Goal: Navigation & Orientation: Find specific page/section

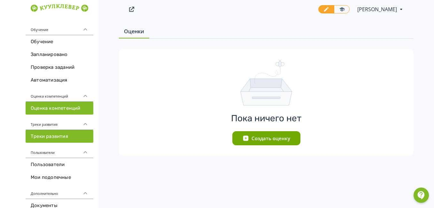
click at [45, 136] on link "Треки развития" at bounding box center [60, 136] width 68 height 13
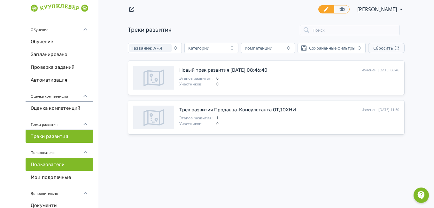
scroll to position [36, 0]
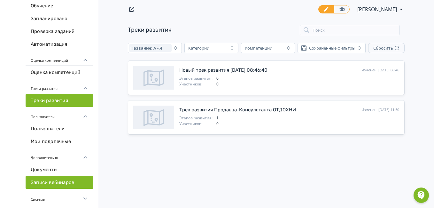
click at [43, 176] on link "Записи вебинаров" at bounding box center [60, 182] width 68 height 13
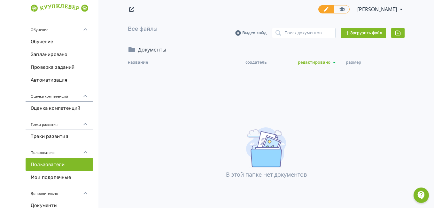
click at [52, 167] on link "Пользователи" at bounding box center [60, 164] width 68 height 13
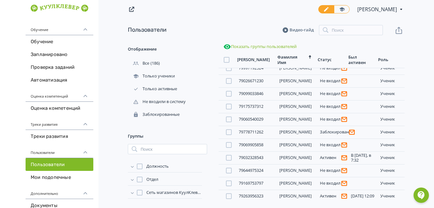
scroll to position [36, 0]
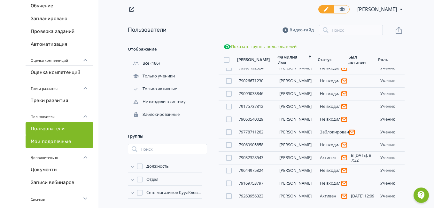
click at [50, 143] on link "Мои подопечные" at bounding box center [60, 141] width 68 height 13
